Goal: Navigation & Orientation: Find specific page/section

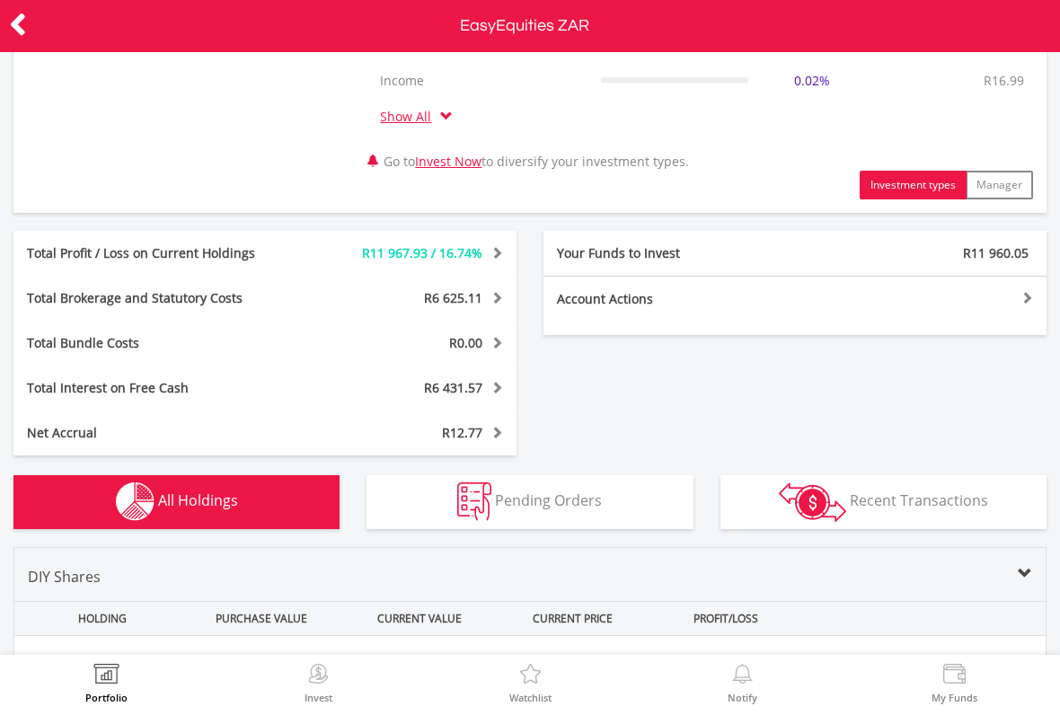
scroll to position [315, 0]
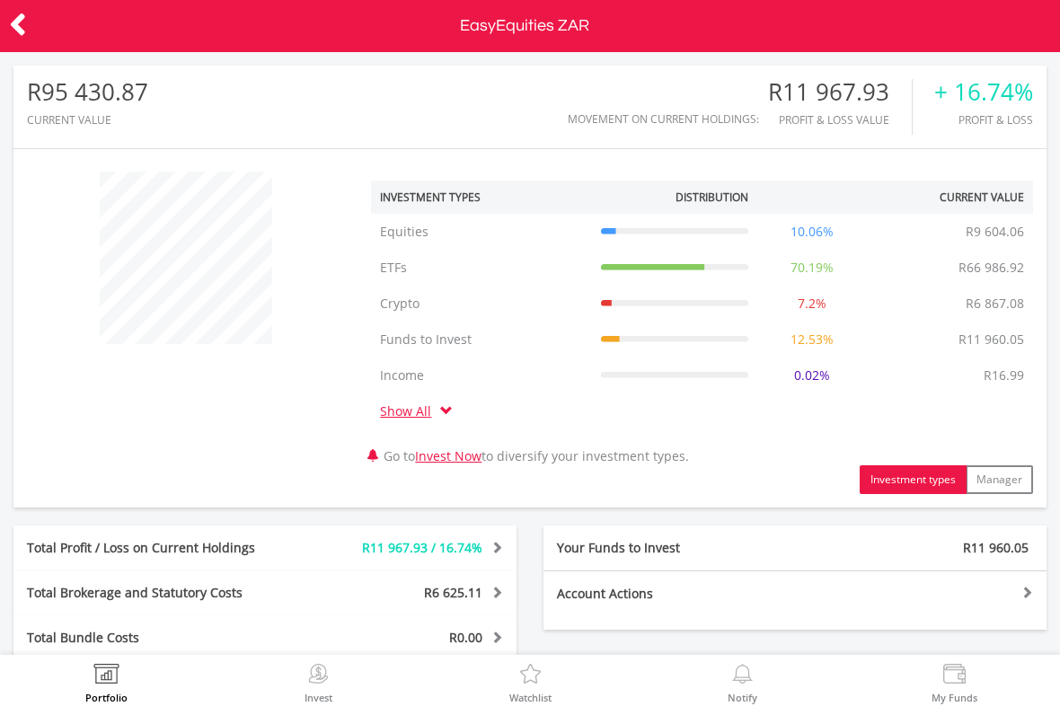
scroll to position [0, 0]
click at [10, 18] on icon at bounding box center [18, 24] width 18 height 35
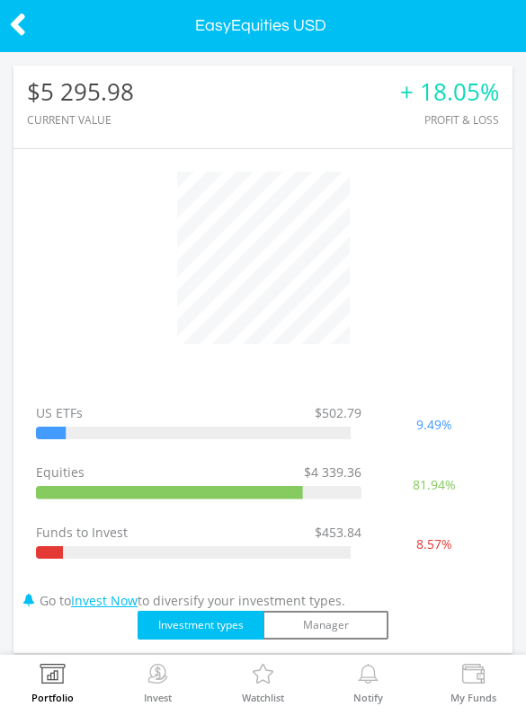
click at [20, 31] on icon at bounding box center [18, 24] width 18 height 35
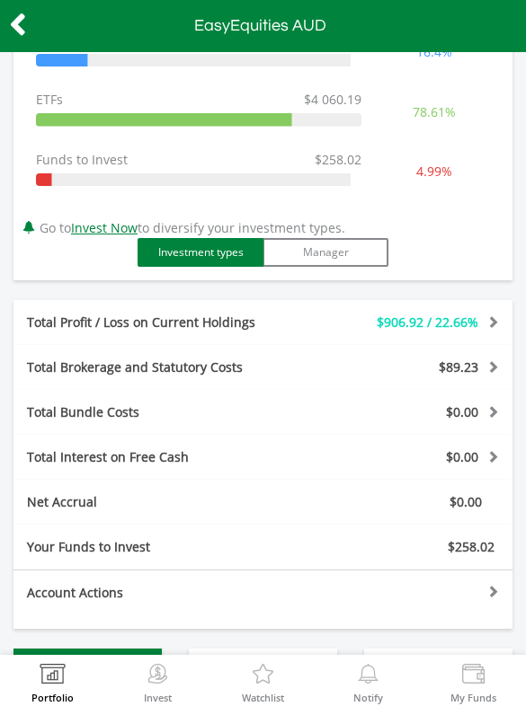
scroll to position [379, 0]
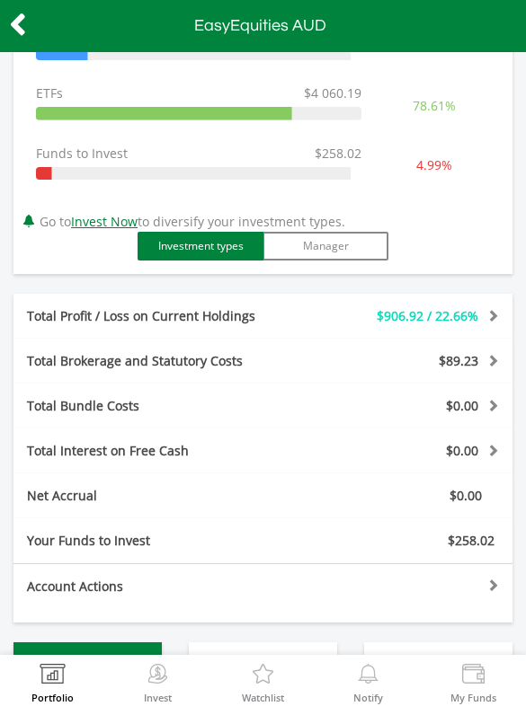
click at [17, 26] on icon at bounding box center [18, 24] width 18 height 35
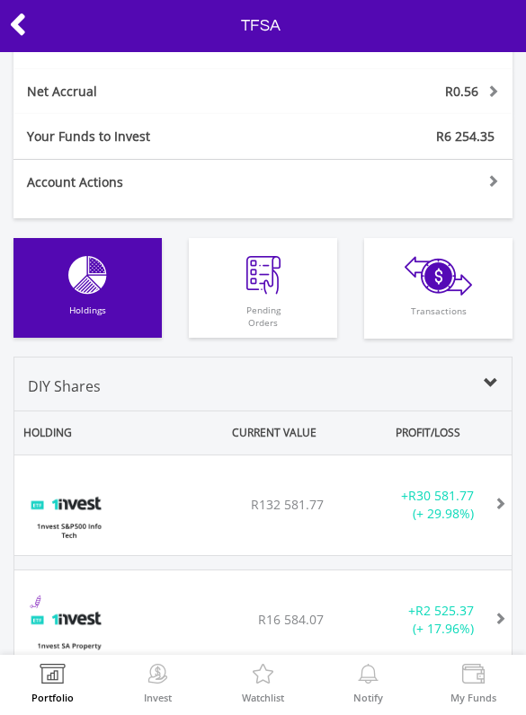
scroll to position [846, 0]
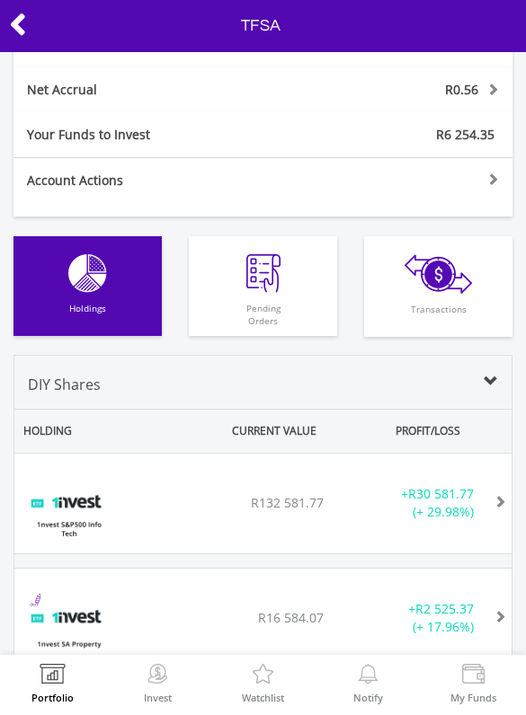
click at [10, 138] on div "Your Funds to Invest R6 254.35" at bounding box center [263, 134] width 526 height 45
